Goal: Find contact information: Find contact information

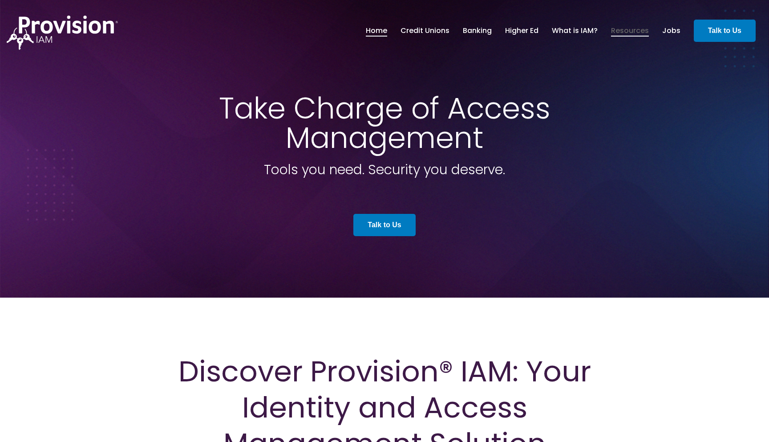
click at [626, 33] on link "Resources" at bounding box center [630, 30] width 38 height 15
click at [383, 222] on strong "Talk to Us" at bounding box center [384, 225] width 33 height 8
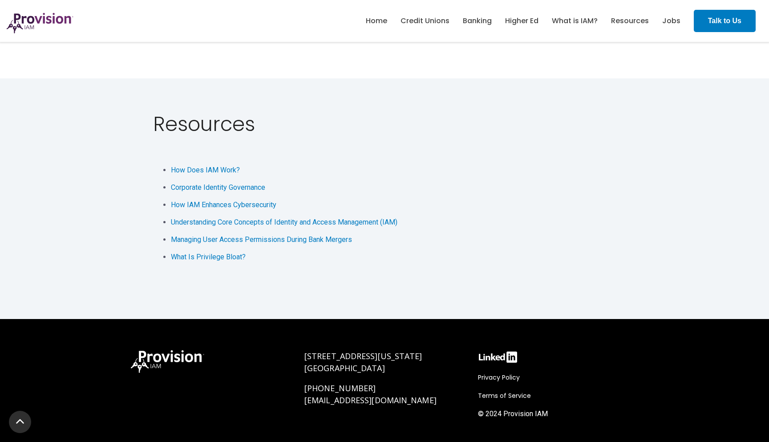
scroll to position [1852, 0]
